Goal: Check status

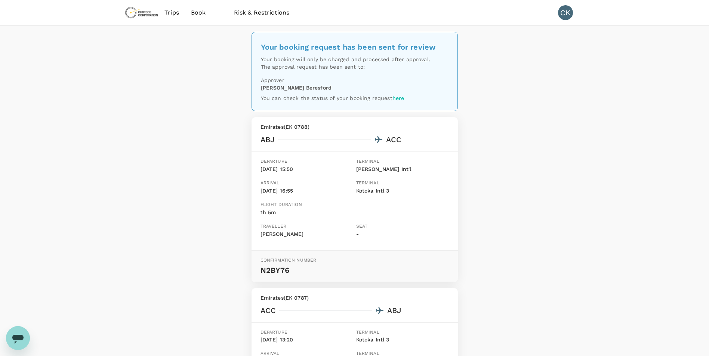
click at [174, 12] on span "Trips" at bounding box center [171, 12] width 15 height 9
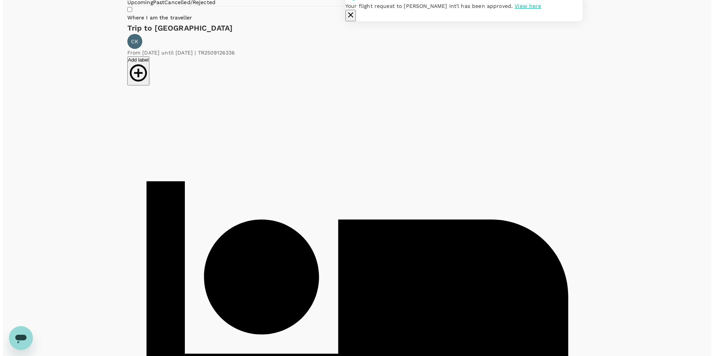
scroll to position [75, 0]
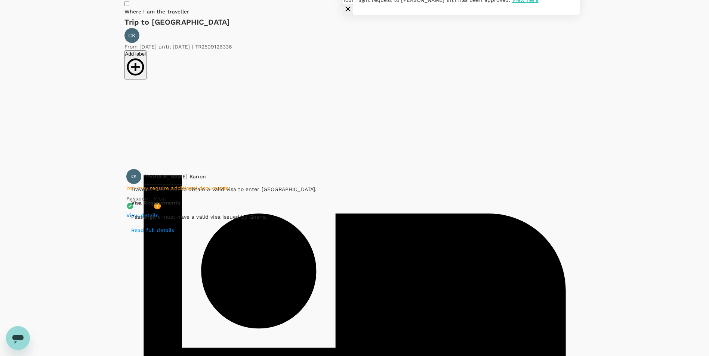
click at [163, 234] on p "Read full details" at bounding box center [224, 230] width 186 height 7
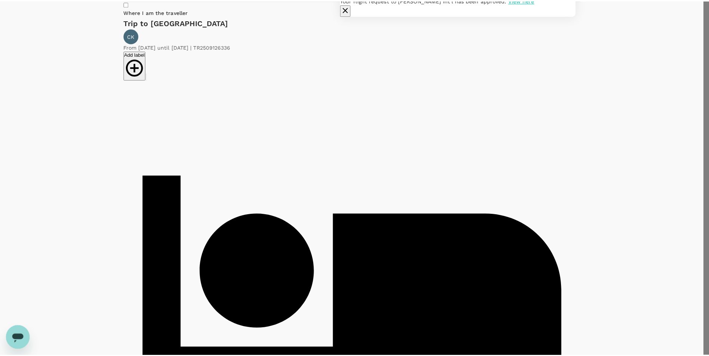
scroll to position [0, 0]
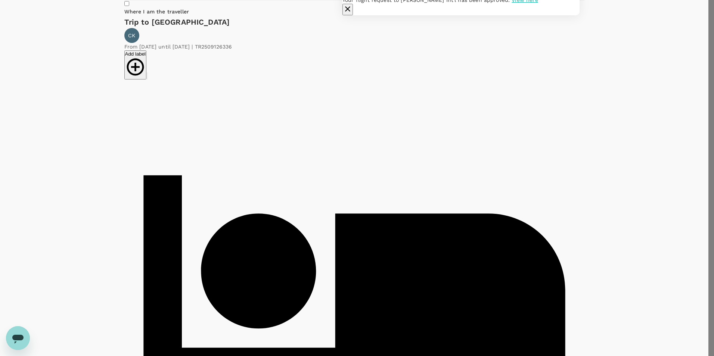
drag, startPoint x: 565, startPoint y: 16, endPoint x: 489, endPoint y: 21, distance: 76.7
click at [492, 15] on div "Your flight request to [PERSON_NAME] Int'l has been approved. View here" at bounding box center [460, -1] width 237 height 31
click at [352, 13] on icon "button" at bounding box center [347, 8] width 9 height 9
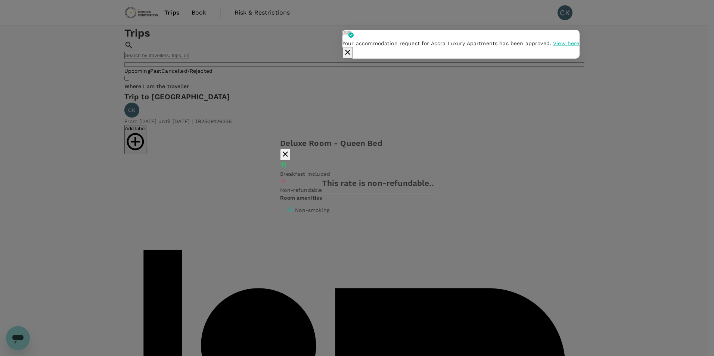
click at [290, 150] on icon "button" at bounding box center [285, 154] width 9 height 9
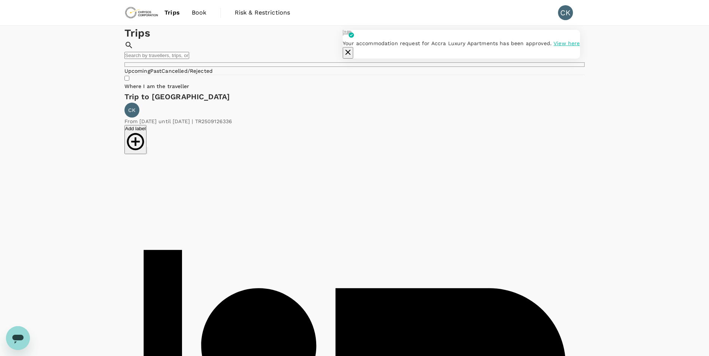
click at [352, 48] on icon "button" at bounding box center [347, 52] width 9 height 9
click at [162, 74] on link "Past" at bounding box center [156, 71] width 12 height 6
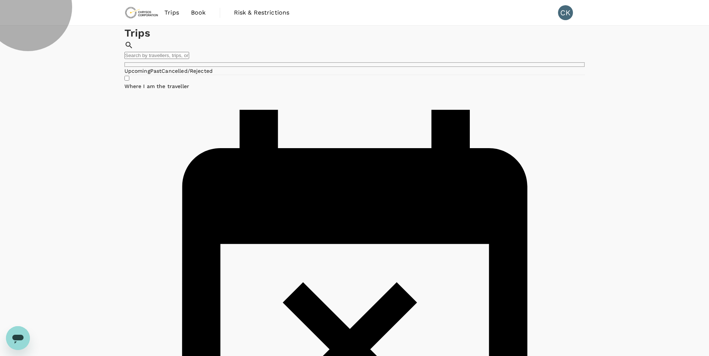
click at [213, 74] on link "Cancelled/Rejected" at bounding box center [186, 71] width 51 height 6
